Goal: Navigation & Orientation: Find specific page/section

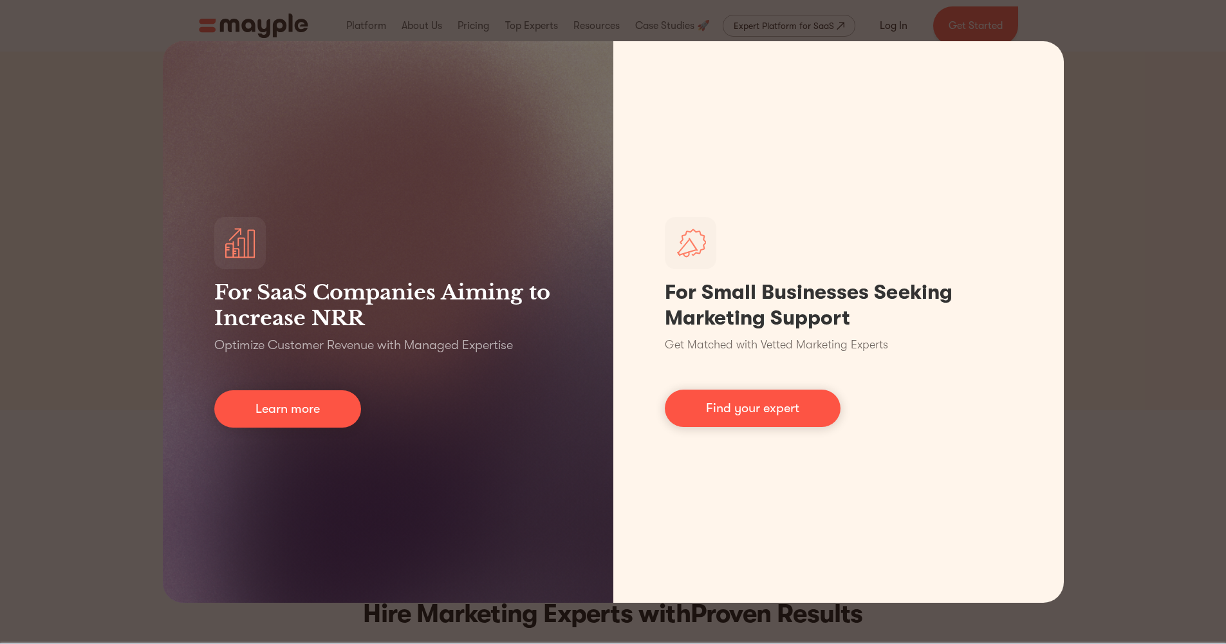
click at [1193, 127] on div "For SaaS Companies Aiming to Increase NRR Optimize Customer Revenue with Manage…" at bounding box center [613, 322] width 1226 height 644
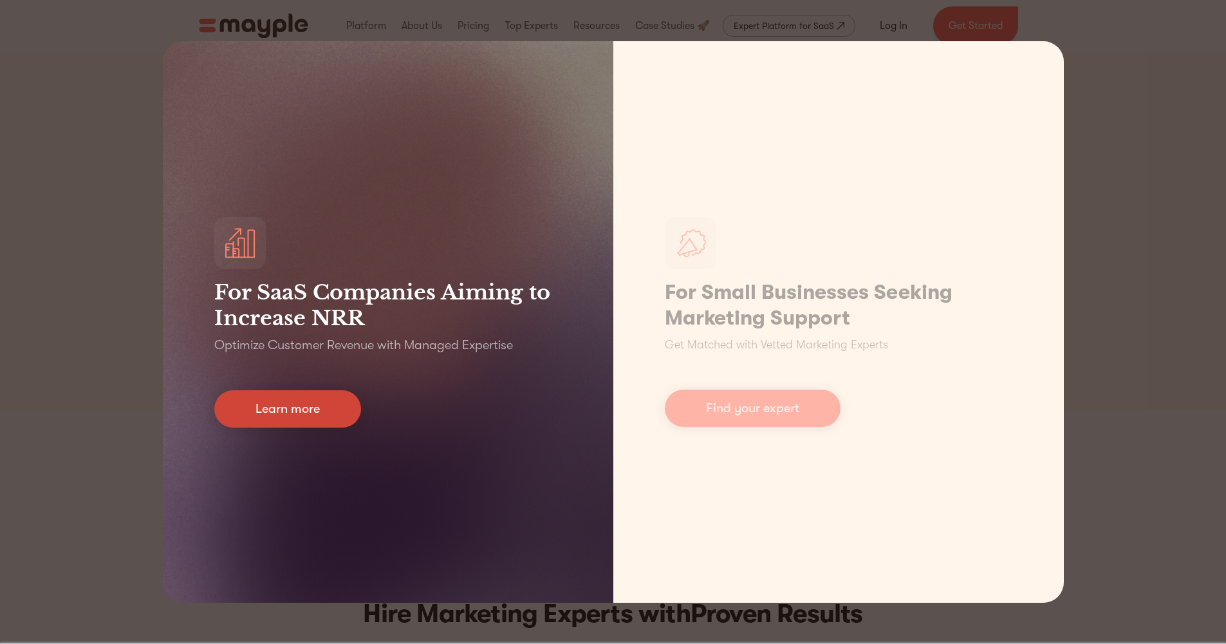
click at [281, 405] on link "Learn more" at bounding box center [287, 408] width 147 height 37
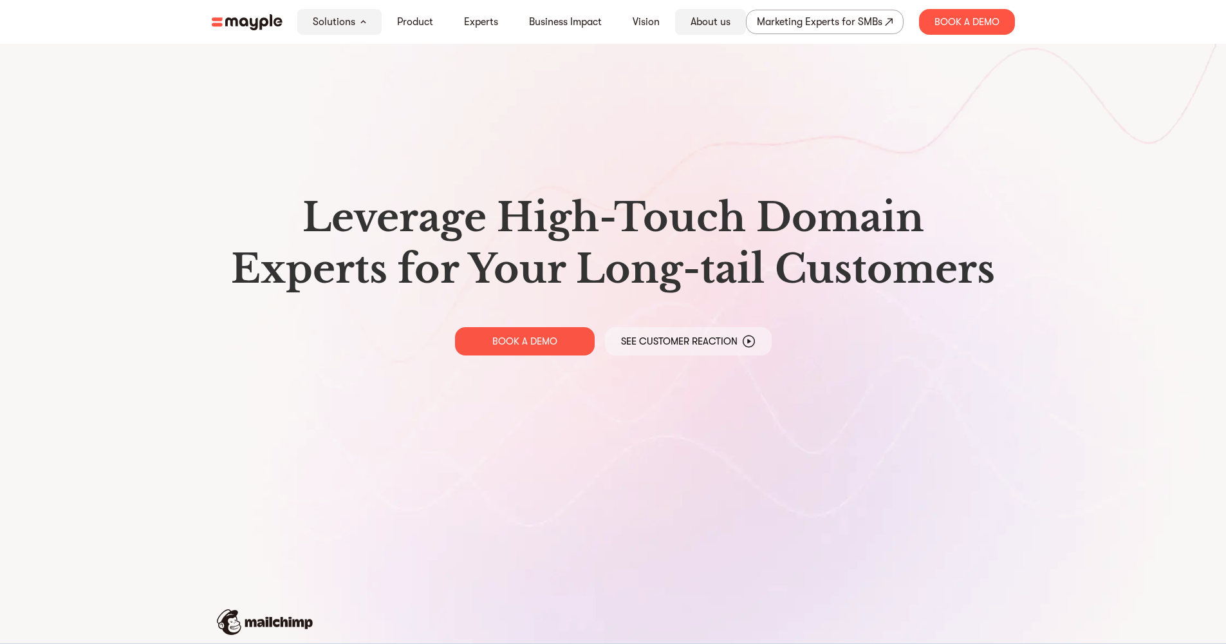
click at [730, 23] on link "About us" at bounding box center [711, 21] width 40 height 15
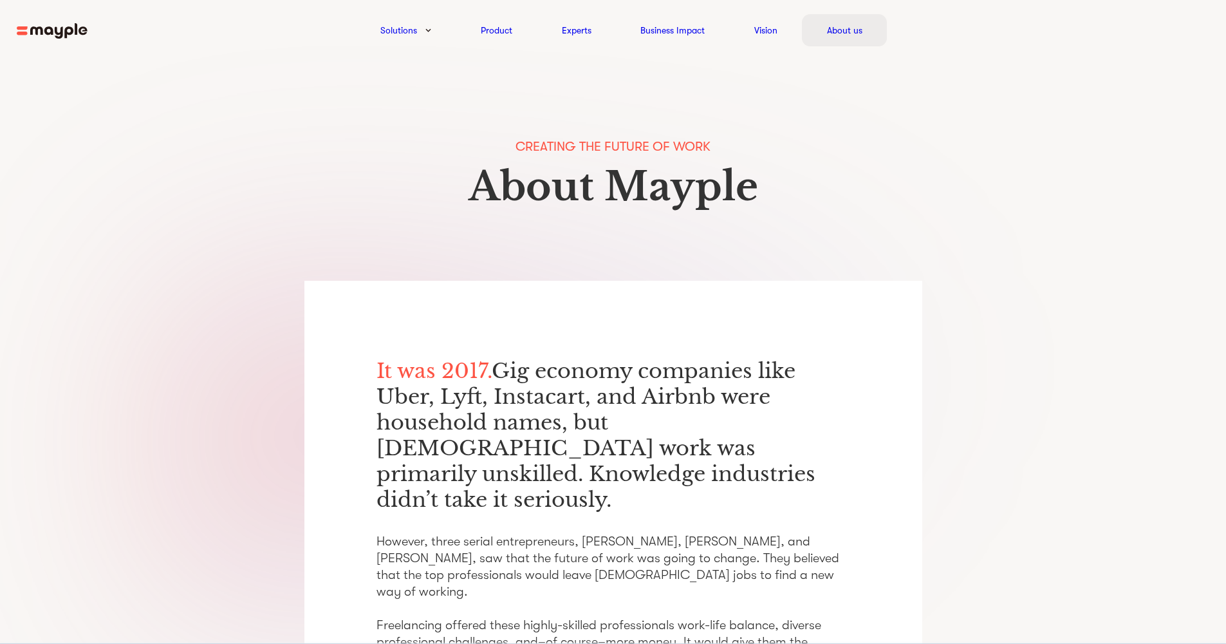
click at [846, 29] on link "About us" at bounding box center [844, 30] width 35 height 15
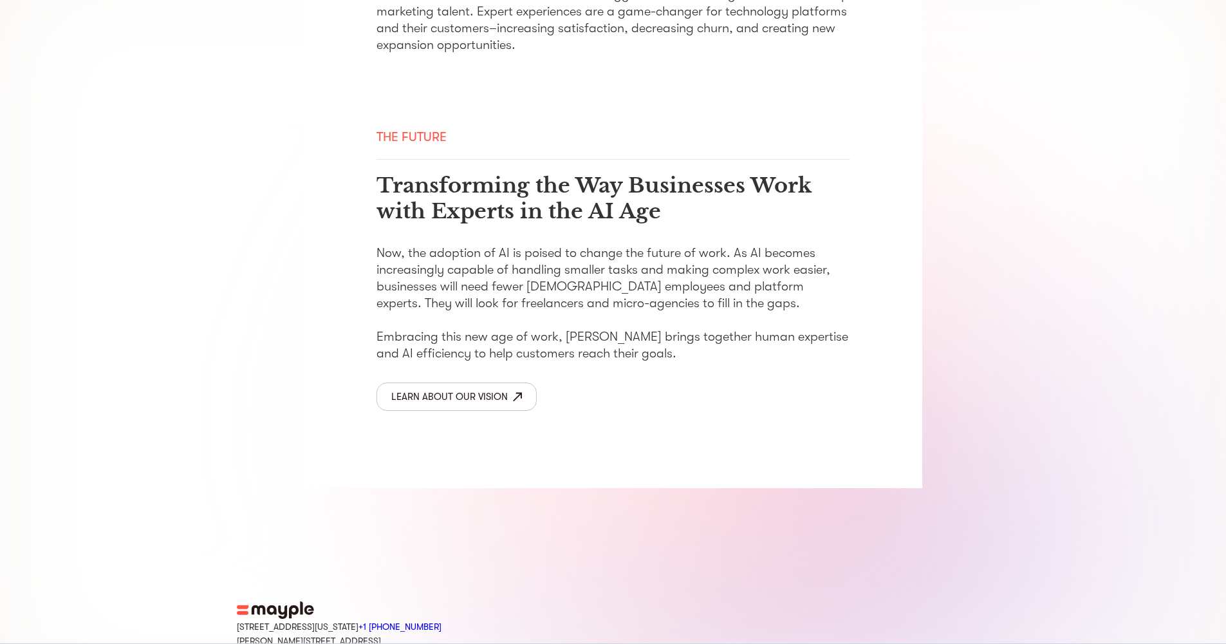
scroll to position [2007, 0]
